Goal: Entertainment & Leisure: Consume media (video, audio)

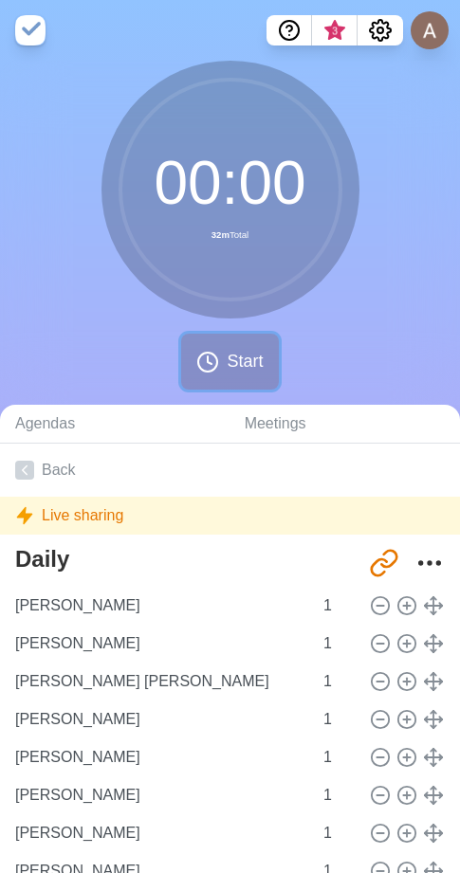
click at [219, 365] on icon at bounding box center [207, 362] width 23 height 23
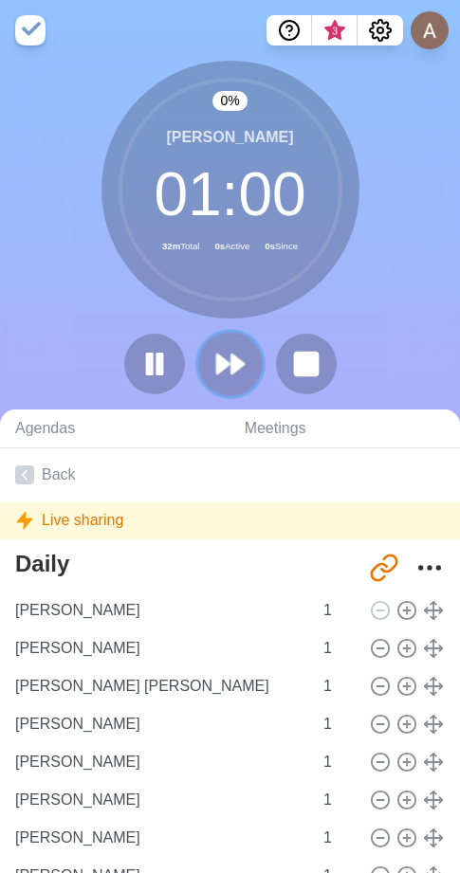
click at [225, 340] on button at bounding box center [230, 364] width 64 height 64
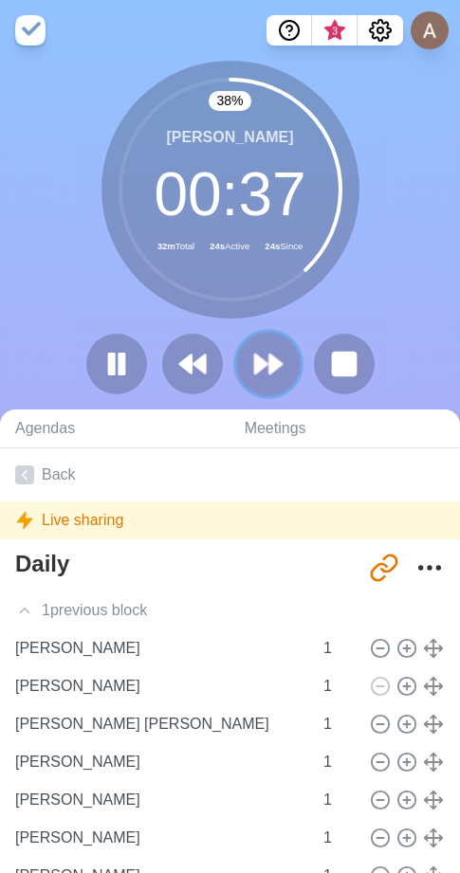
click at [266, 371] on icon at bounding box center [268, 364] width 32 height 32
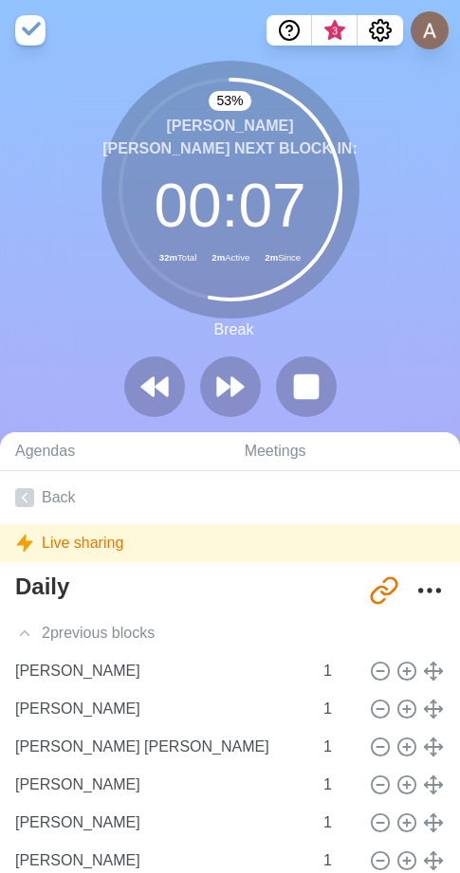
click at [100, 325] on div "53 % Бормакова [PERSON_NAME] Next block in: 00 : 07 32m Total 2m Active 2m Sinc…" at bounding box center [230, 247] width 460 height 372
click at [245, 388] on icon at bounding box center [230, 387] width 32 height 32
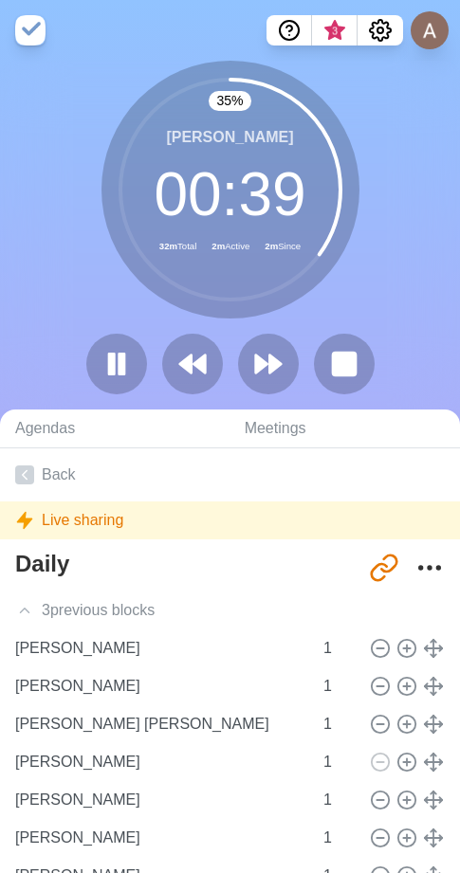
click at [132, 312] on div "[PERSON_NAME] 00 : 39 32m Total 2m Active 2m Since" at bounding box center [230, 190] width 258 height 258
click at [277, 353] on icon at bounding box center [268, 364] width 32 height 32
click at [271, 359] on polygon at bounding box center [275, 363] width 12 height 19
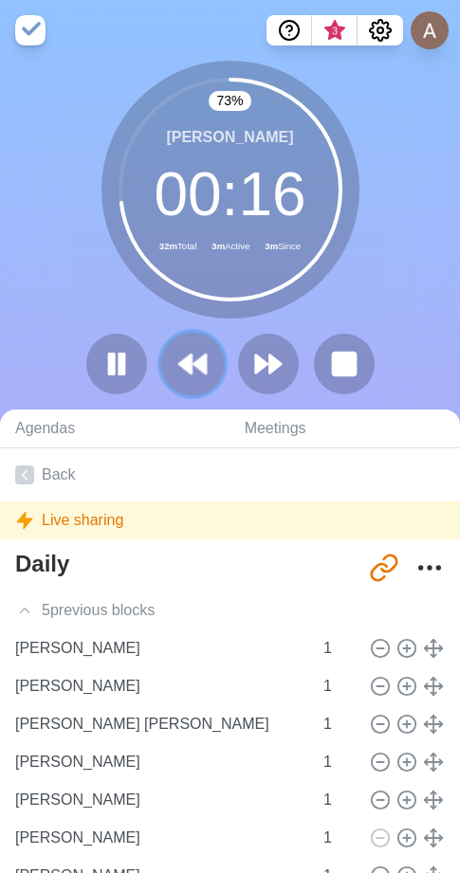
click at [185, 363] on polygon at bounding box center [185, 363] width 12 height 19
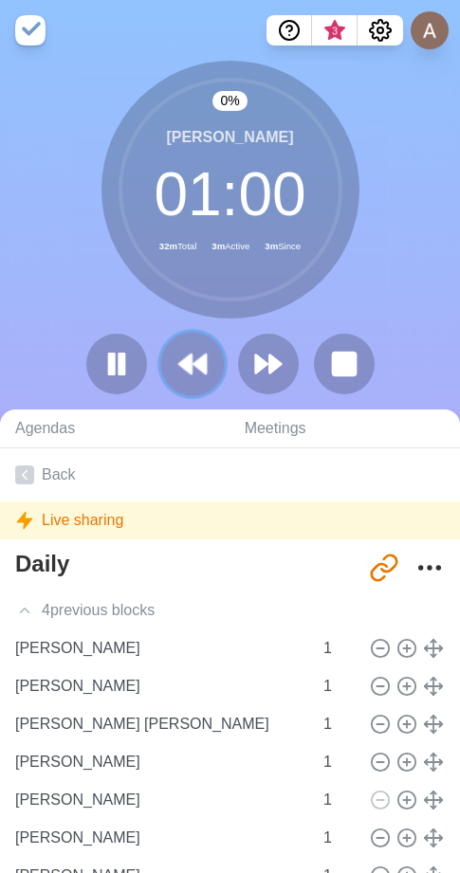
click at [185, 363] on polygon at bounding box center [185, 363] width 12 height 19
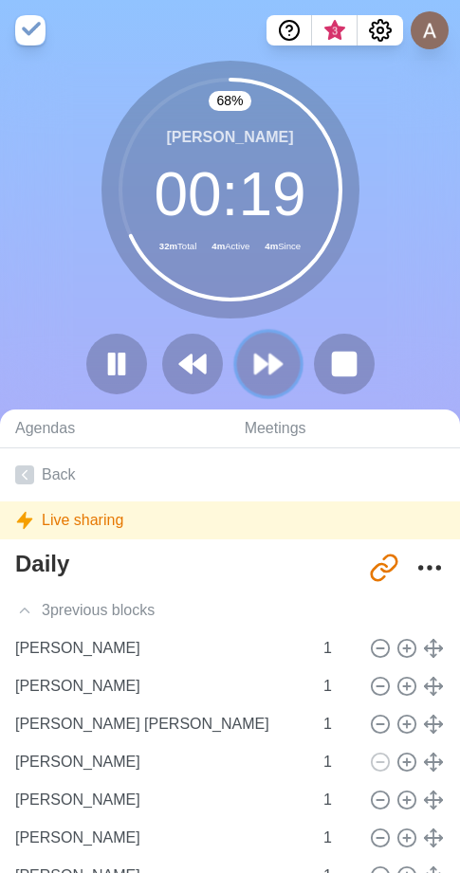
click at [258, 365] on polygon at bounding box center [261, 363] width 12 height 19
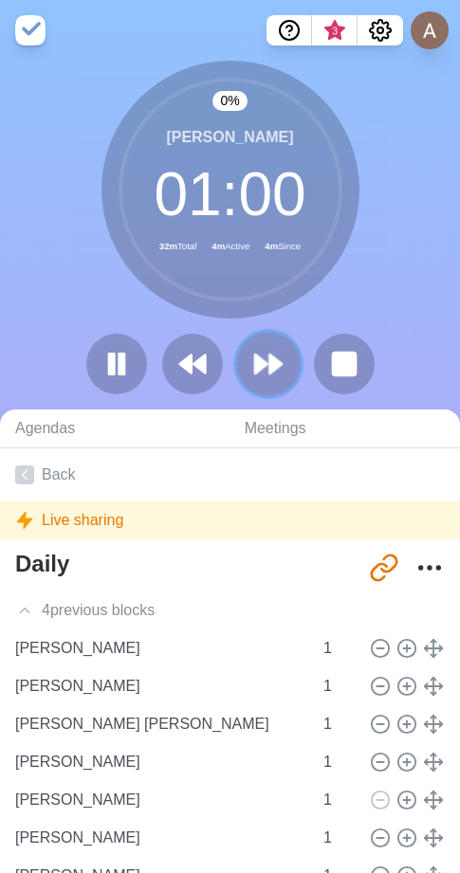
click at [258, 365] on polygon at bounding box center [261, 363] width 12 height 19
click at [255, 365] on polygon at bounding box center [261, 363] width 12 height 19
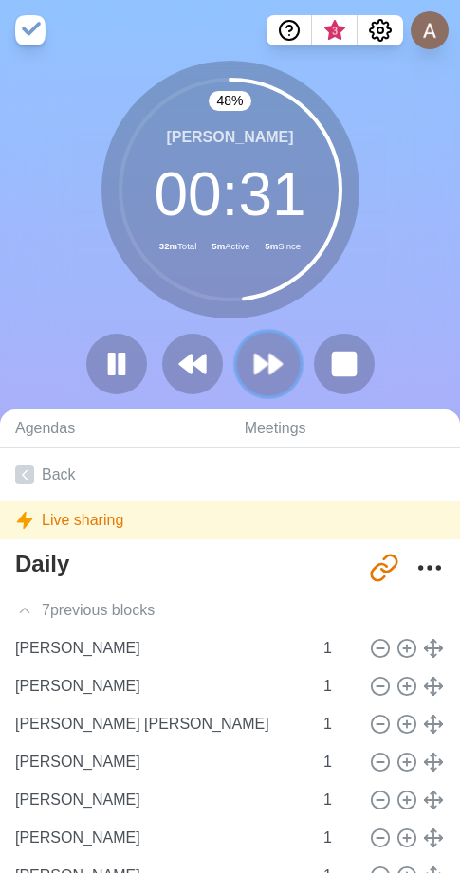
click at [277, 353] on icon at bounding box center [268, 364] width 32 height 32
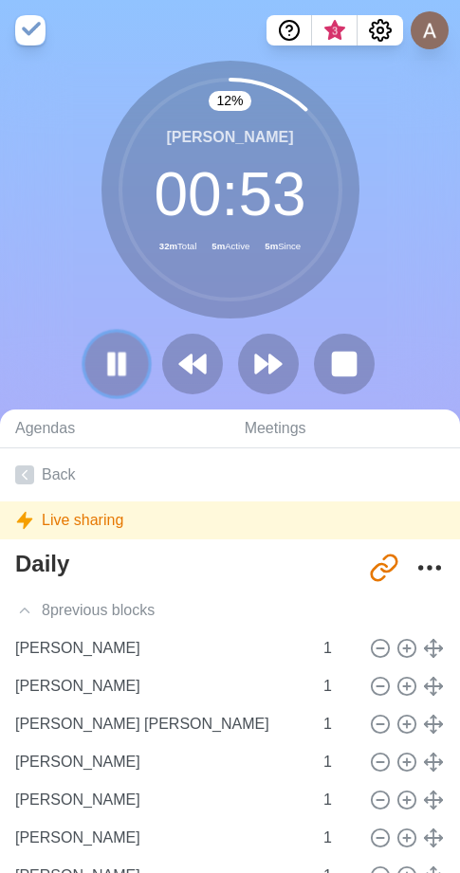
click at [113, 379] on icon at bounding box center [116, 364] width 32 height 32
click at [279, 370] on icon at bounding box center [268, 364] width 32 height 32
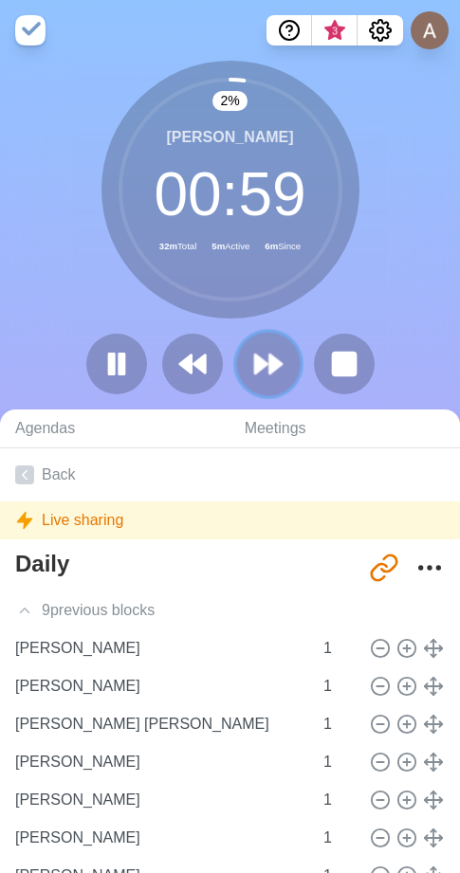
click at [269, 364] on polygon at bounding box center [275, 363] width 12 height 19
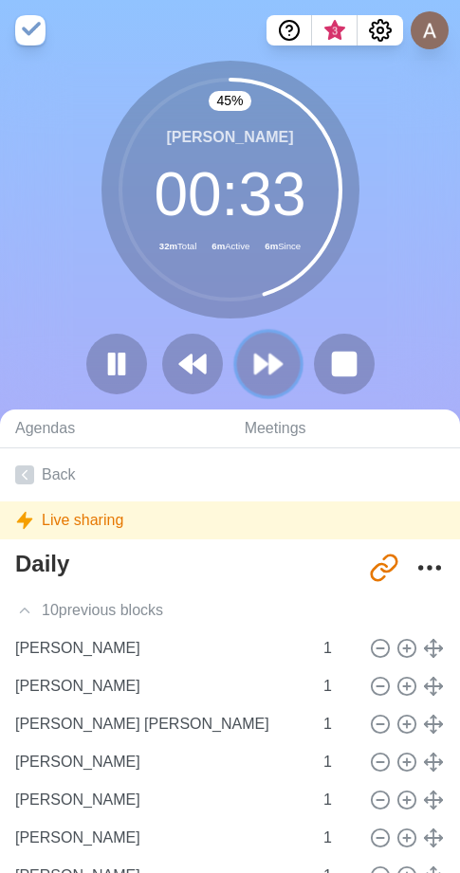
click at [252, 363] on icon at bounding box center [268, 364] width 32 height 32
click at [263, 372] on icon at bounding box center [268, 364] width 32 height 32
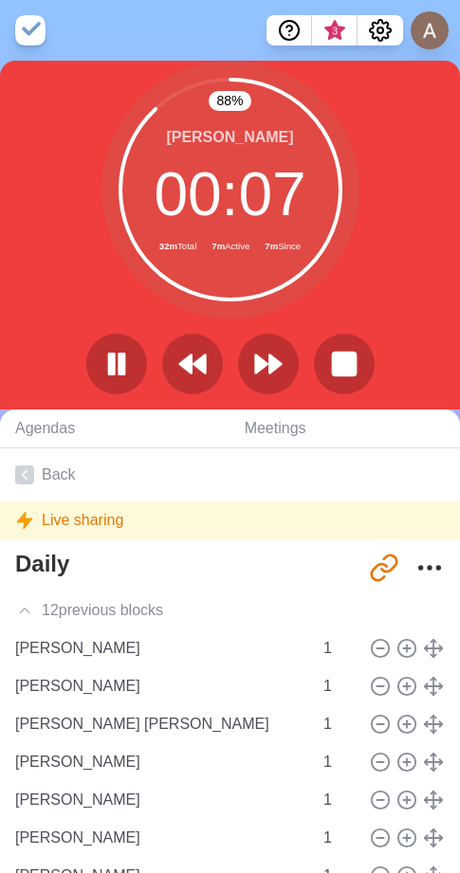
click at [279, 405] on div "88 % [PERSON_NAME] 00 : 07 32m Total 7m Active 7m Since" at bounding box center [230, 235] width 460 height 349
click at [272, 379] on icon at bounding box center [268, 364] width 32 height 32
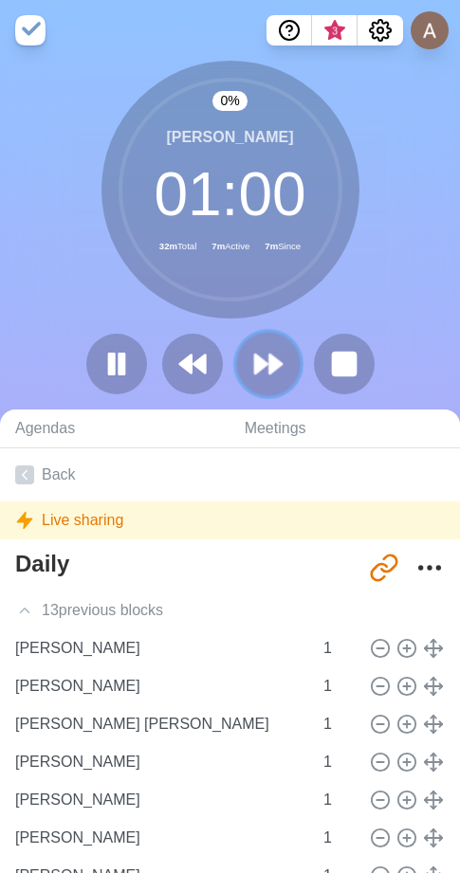
click at [272, 379] on icon at bounding box center [268, 364] width 32 height 32
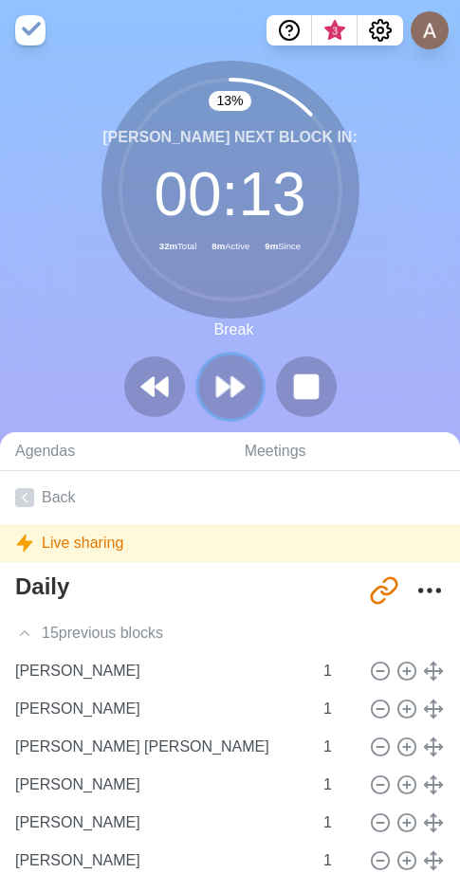
click at [231, 378] on polygon at bounding box center [237, 386] width 12 height 19
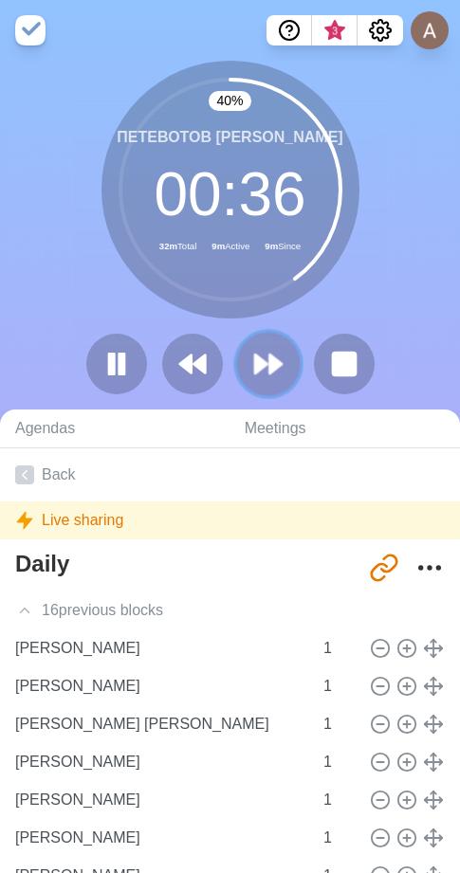
click at [263, 365] on polygon at bounding box center [261, 363] width 12 height 19
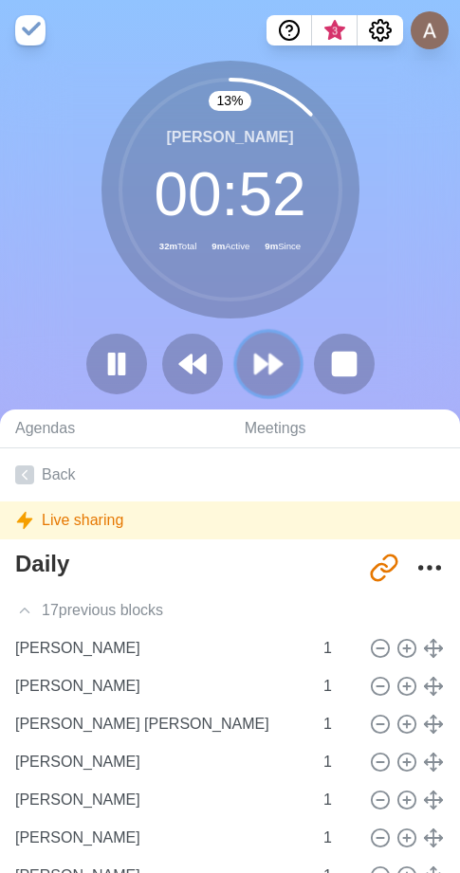
click at [256, 355] on polygon at bounding box center [261, 363] width 12 height 19
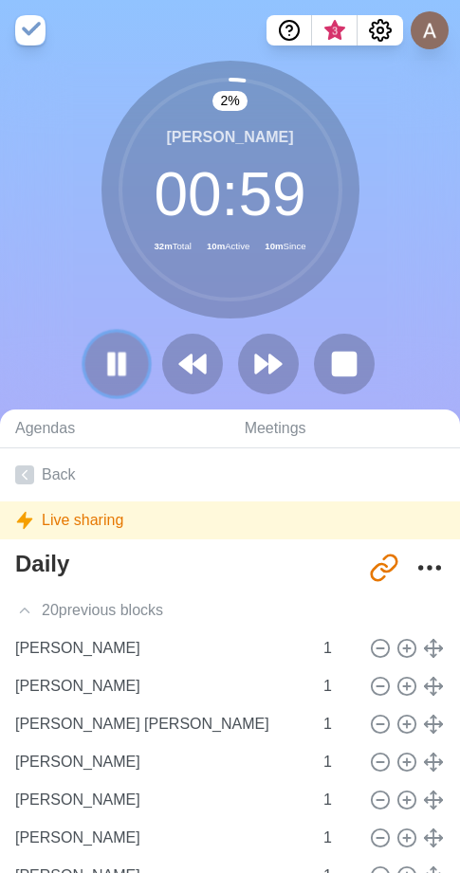
click at [134, 359] on button at bounding box center [116, 364] width 64 height 64
click at [263, 365] on polygon at bounding box center [261, 363] width 12 height 19
click at [114, 372] on rect at bounding box center [111, 364] width 6 height 21
click at [101, 359] on icon at bounding box center [116, 364] width 32 height 32
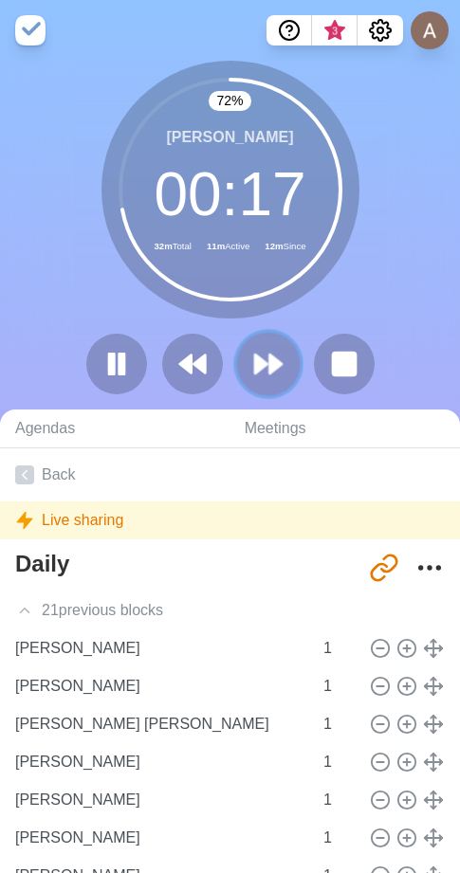
click at [260, 374] on icon at bounding box center [268, 364] width 32 height 32
click at [258, 358] on polygon at bounding box center [261, 363] width 12 height 19
click at [265, 363] on polygon at bounding box center [261, 363] width 12 height 19
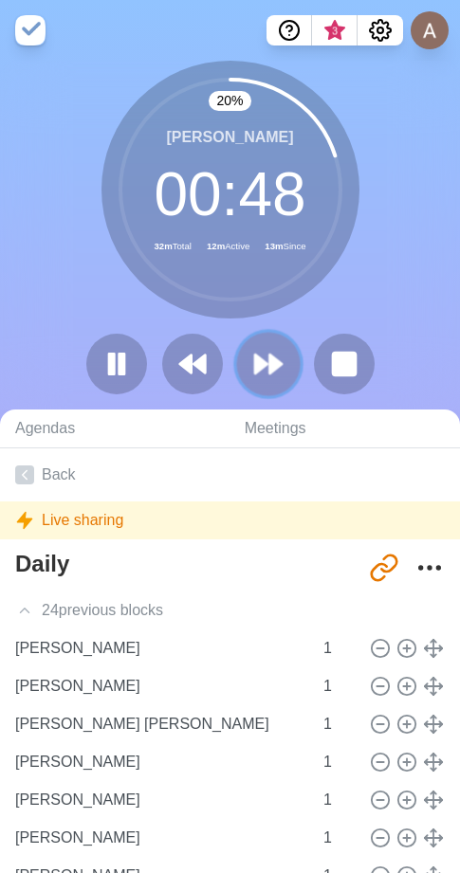
click at [268, 353] on icon at bounding box center [268, 364] width 32 height 32
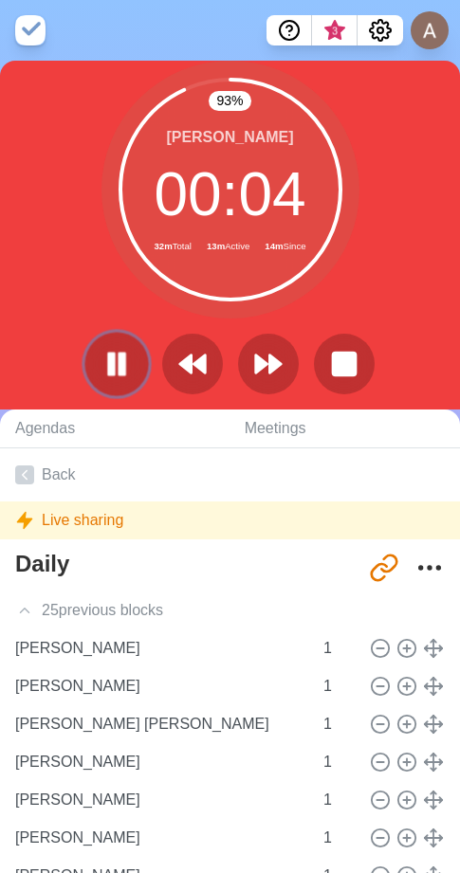
click at [134, 369] on button at bounding box center [116, 364] width 64 height 64
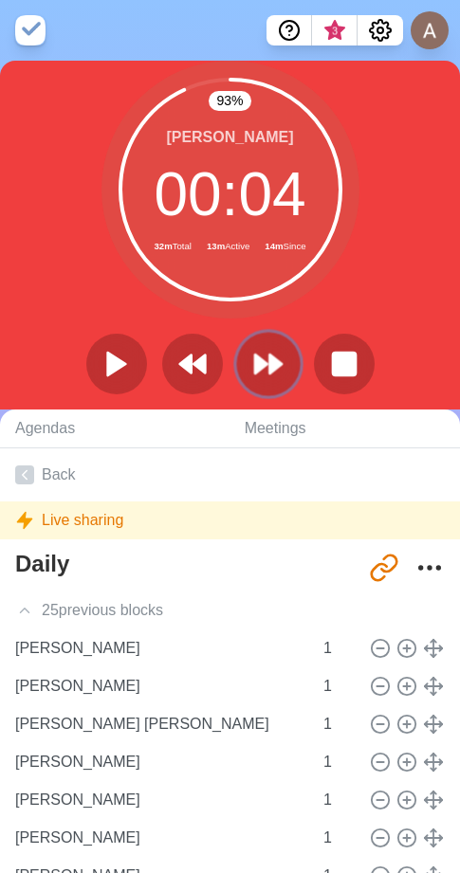
click at [257, 362] on polygon at bounding box center [261, 363] width 12 height 19
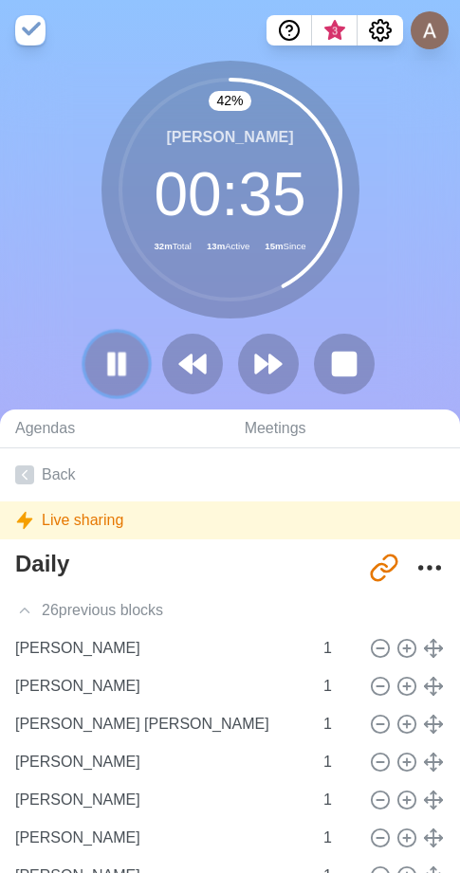
click at [128, 359] on icon at bounding box center [116, 364] width 32 height 32
click at [262, 357] on icon at bounding box center [268, 364] width 32 height 32
